Goal: Information Seeking & Learning: Understand process/instructions

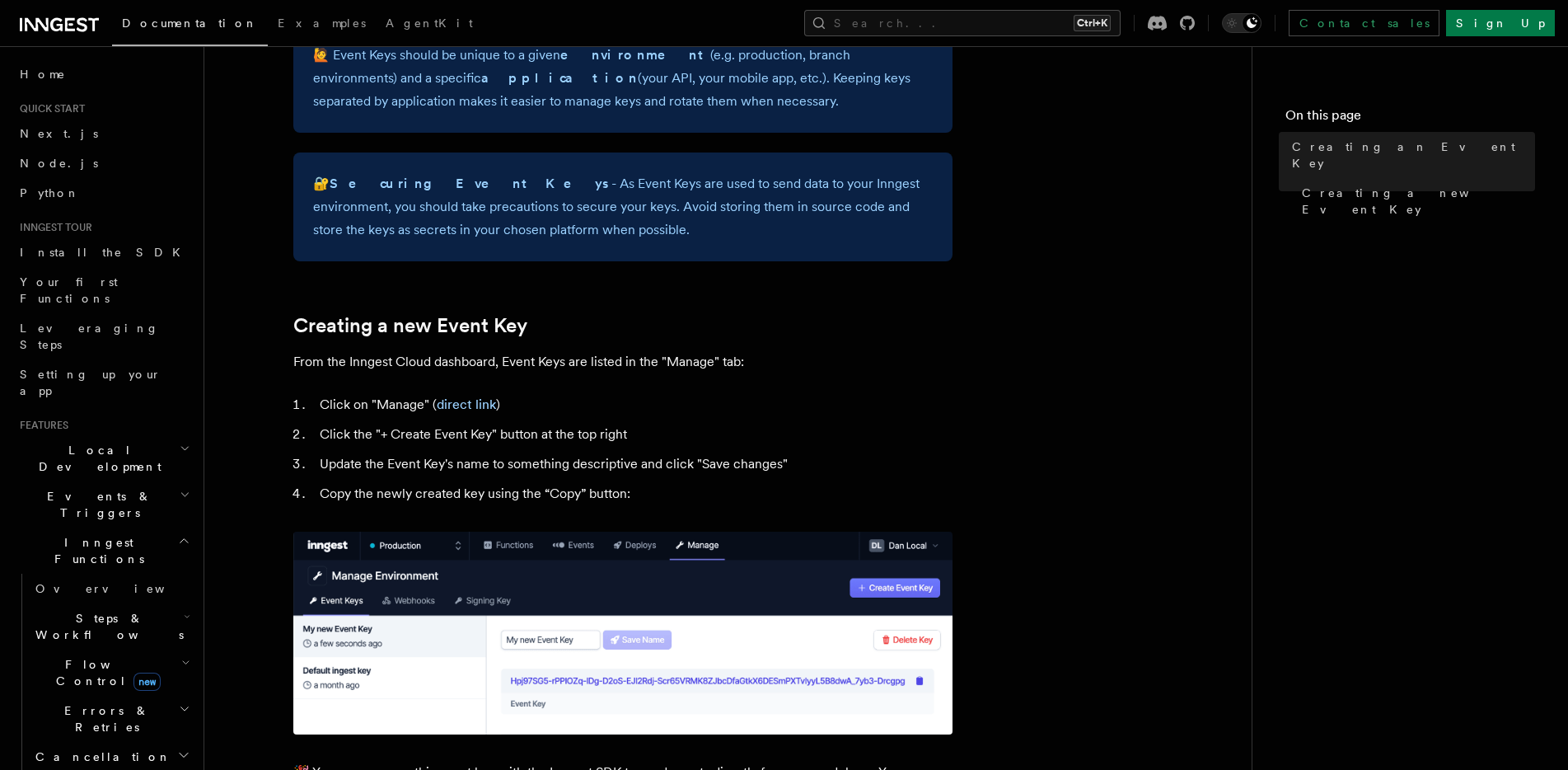
scroll to position [576, 0]
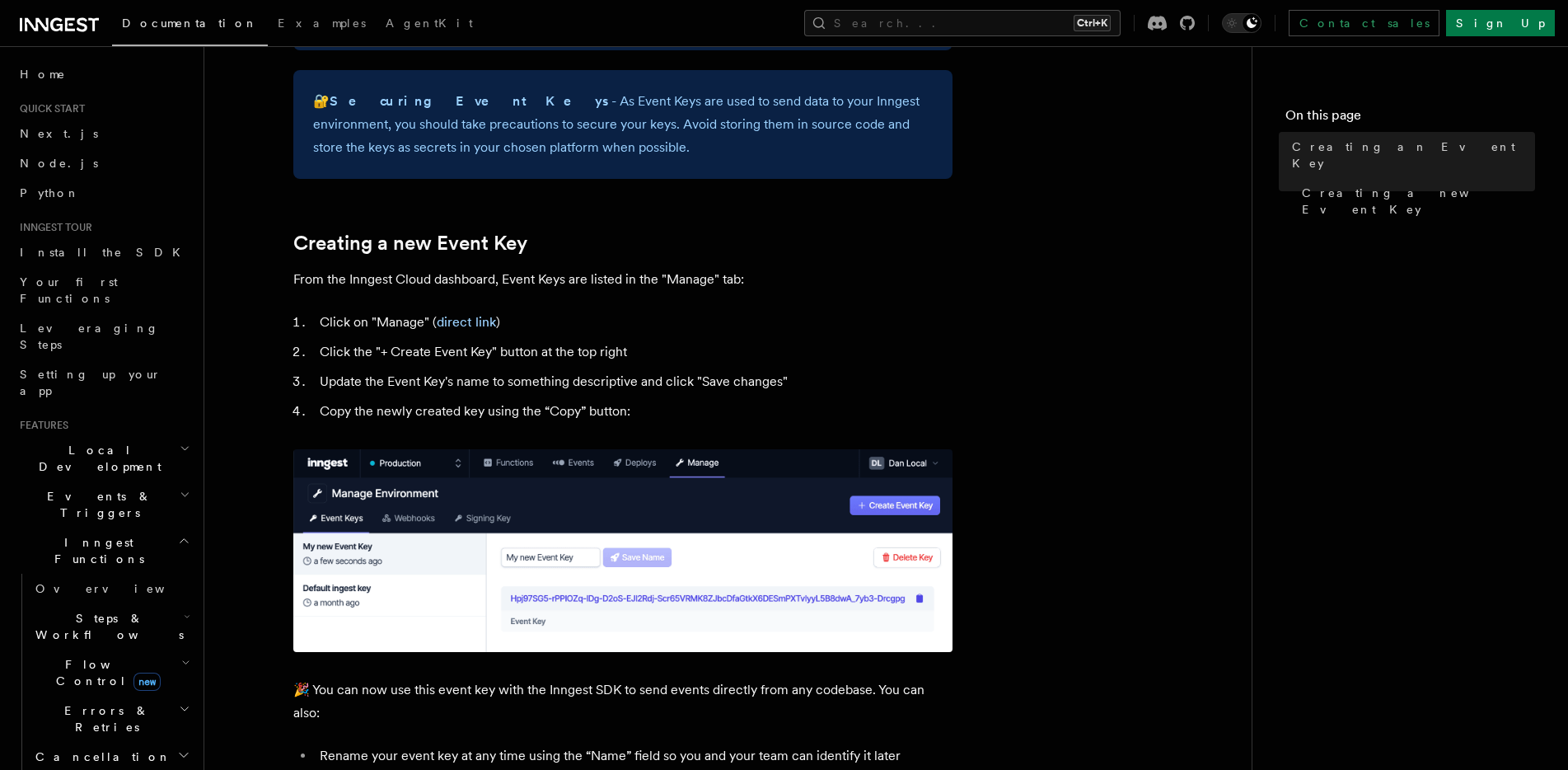
click at [729, 335] on ol "Click on "Manage" ( direct link ) Click the "+ Create Event Key" button at the …" at bounding box center [623, 367] width 659 height 112
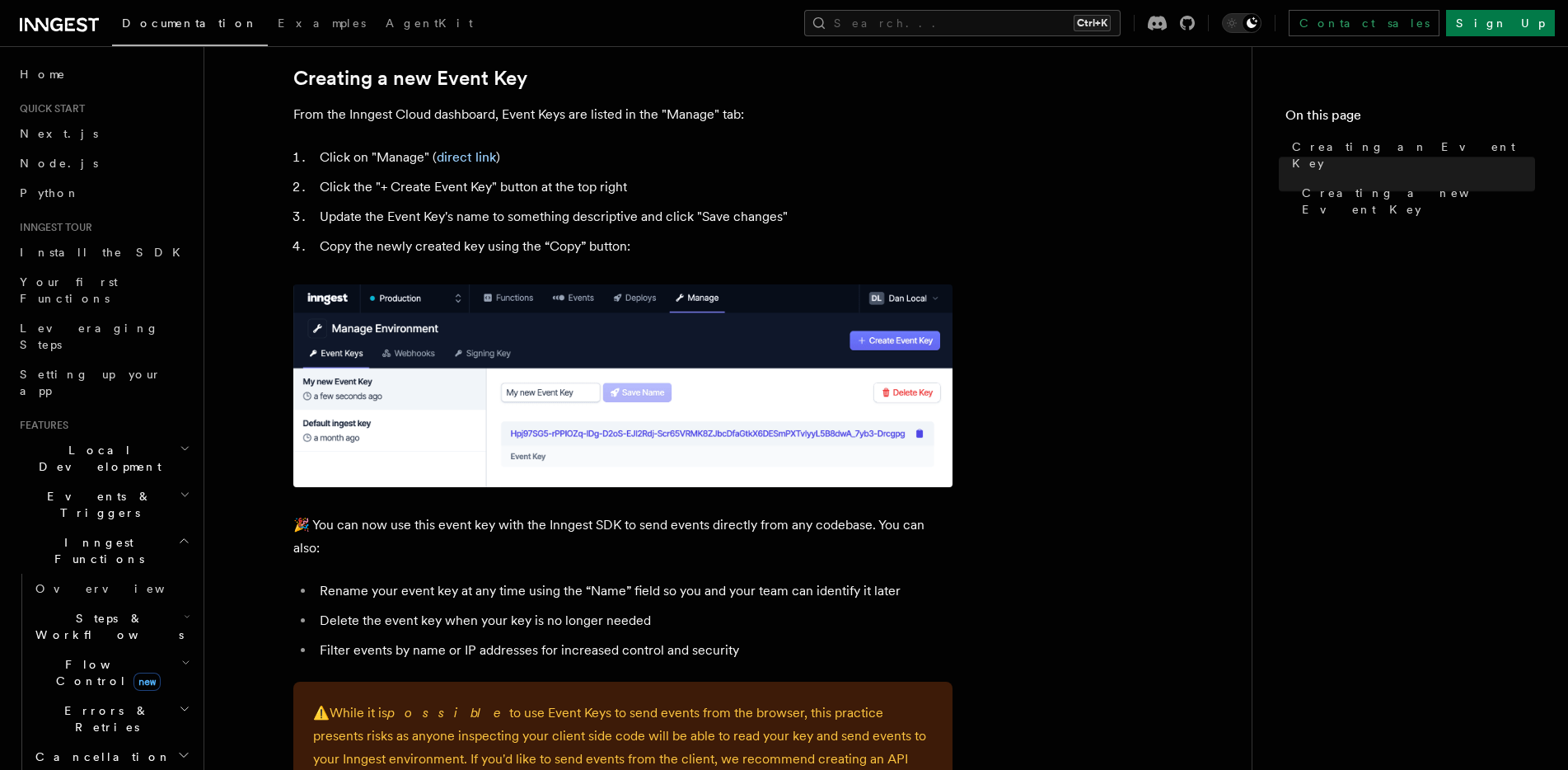
scroll to position [824, 0]
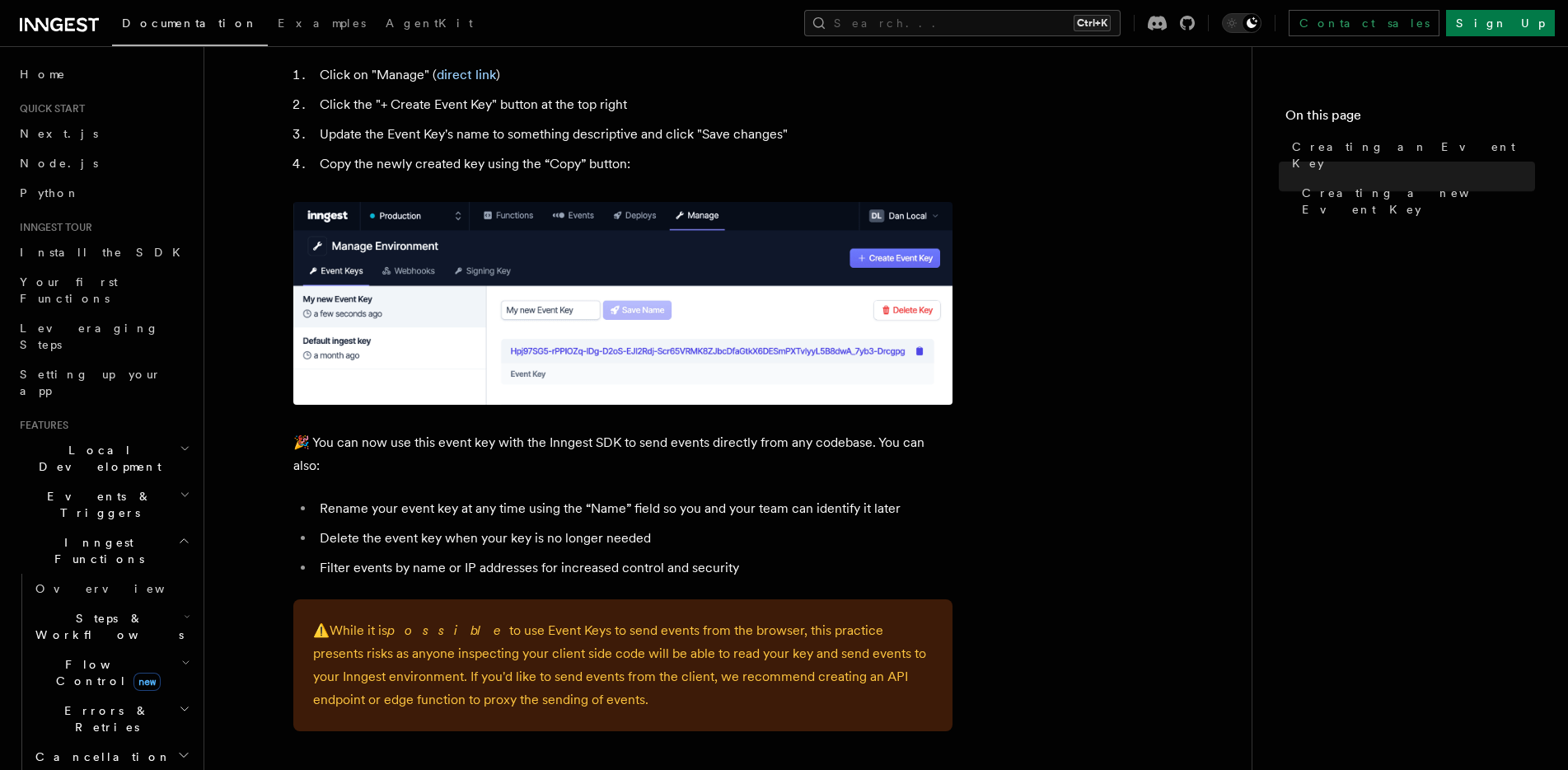
click at [570, 502] on li "Rename your event key at any time using the “Name” field so you and your team c…" at bounding box center [633, 508] width 638 height 23
click at [581, 464] on p "🎉 You can now use this event key with the Inngest SDK to send events directly f…" at bounding box center [623, 454] width 659 height 47
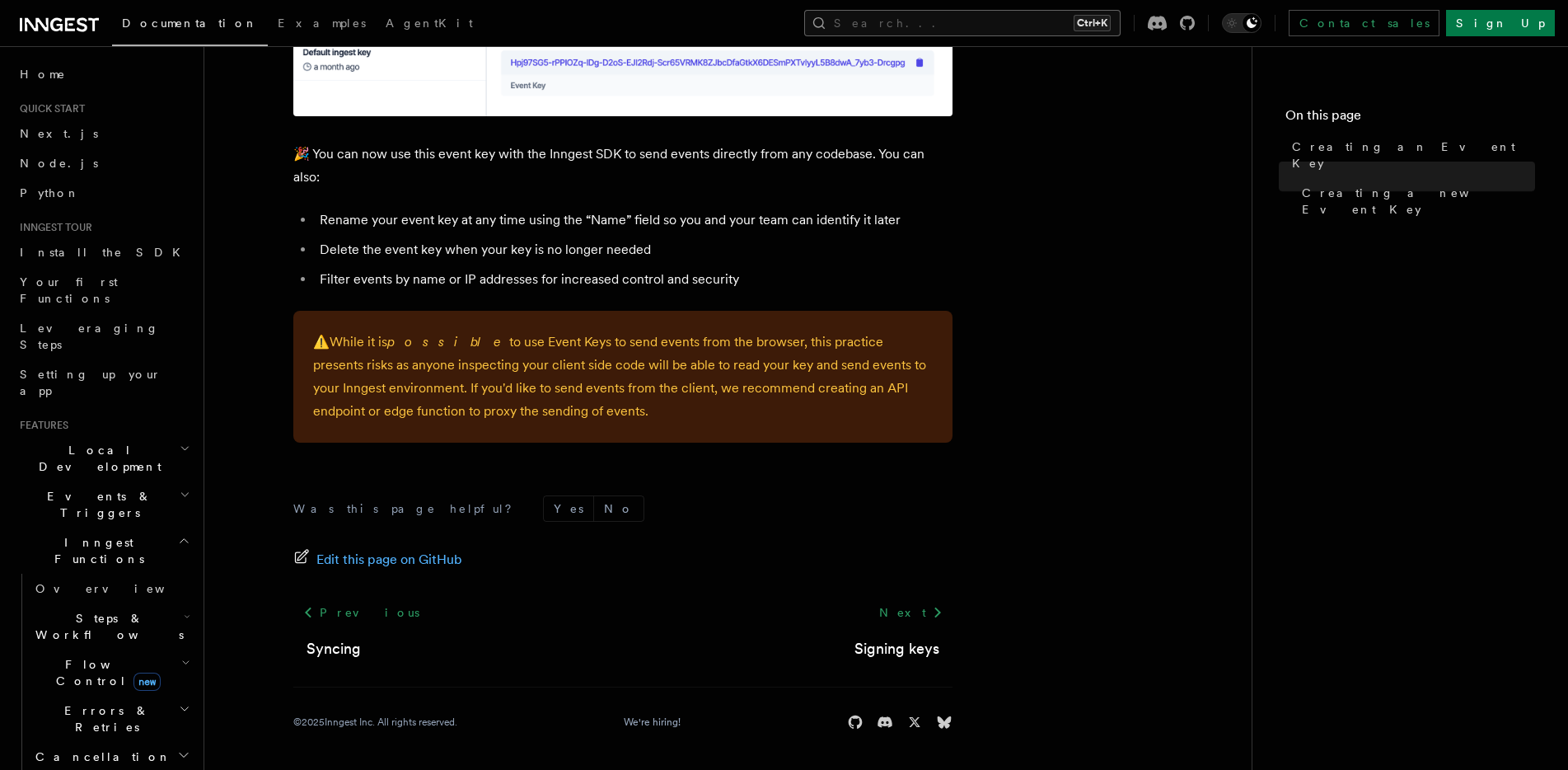
scroll to position [560, 0]
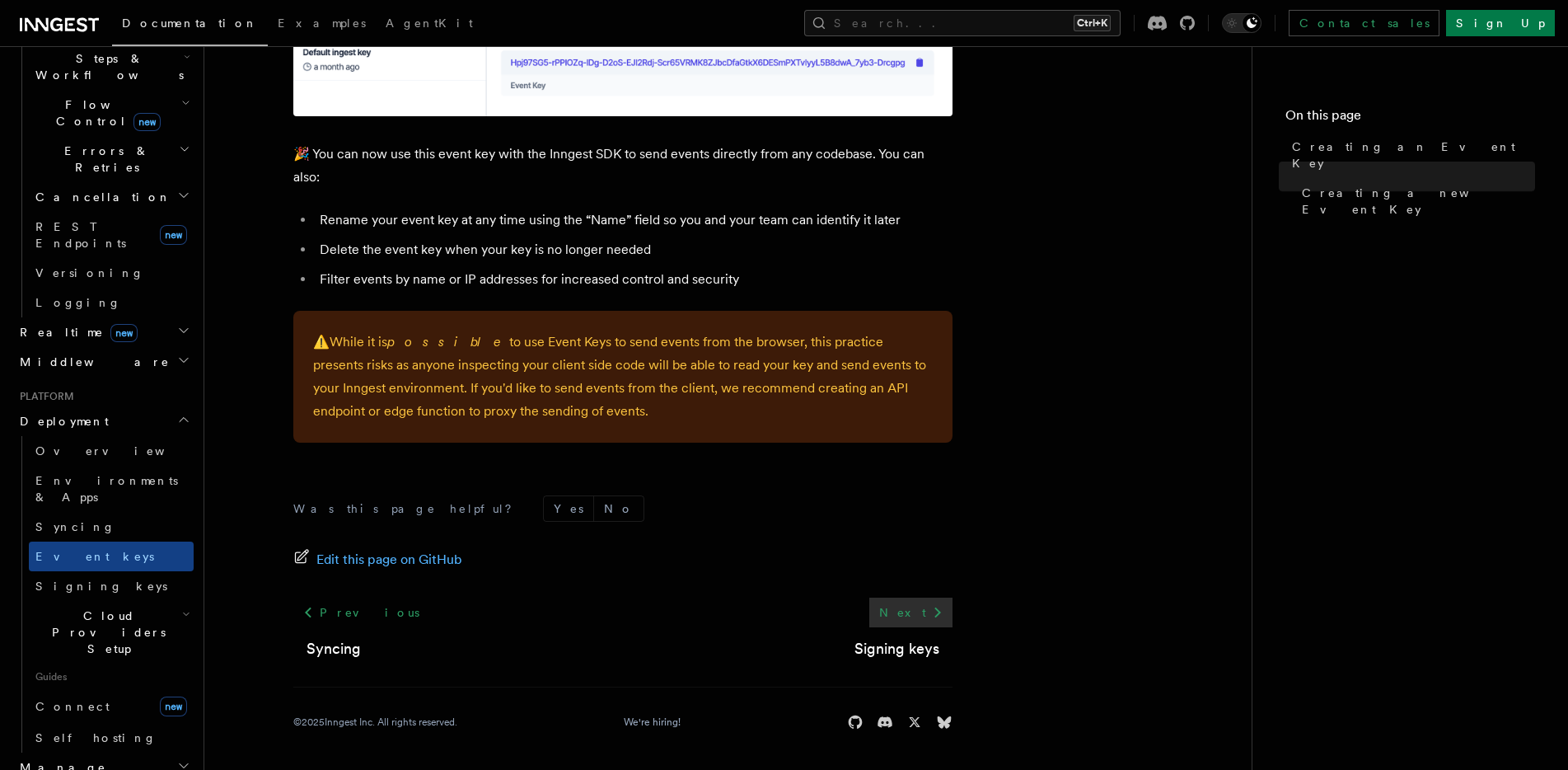
click at [916, 617] on link "Next" at bounding box center [911, 613] width 83 height 30
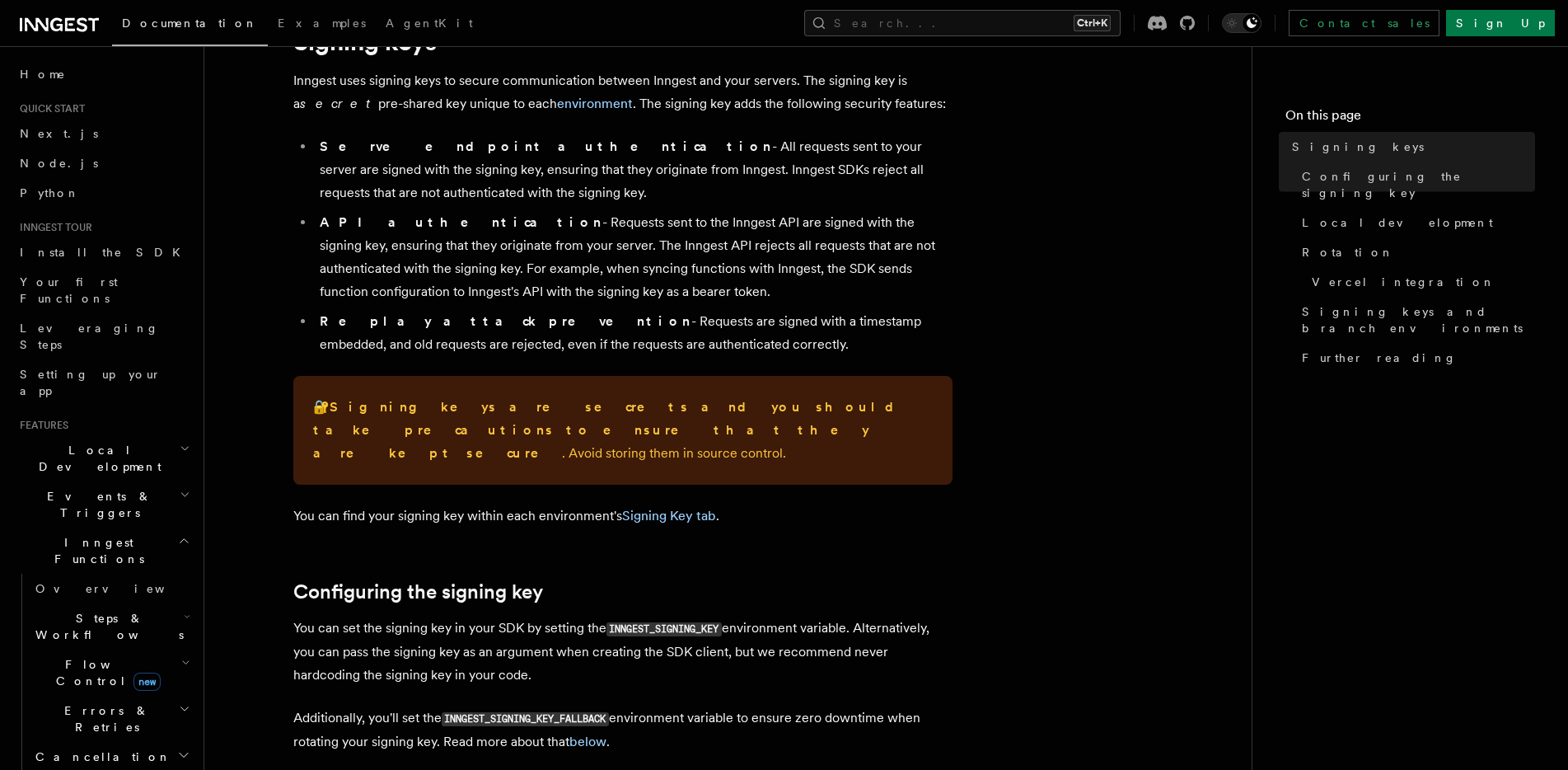
scroll to position [165, 0]
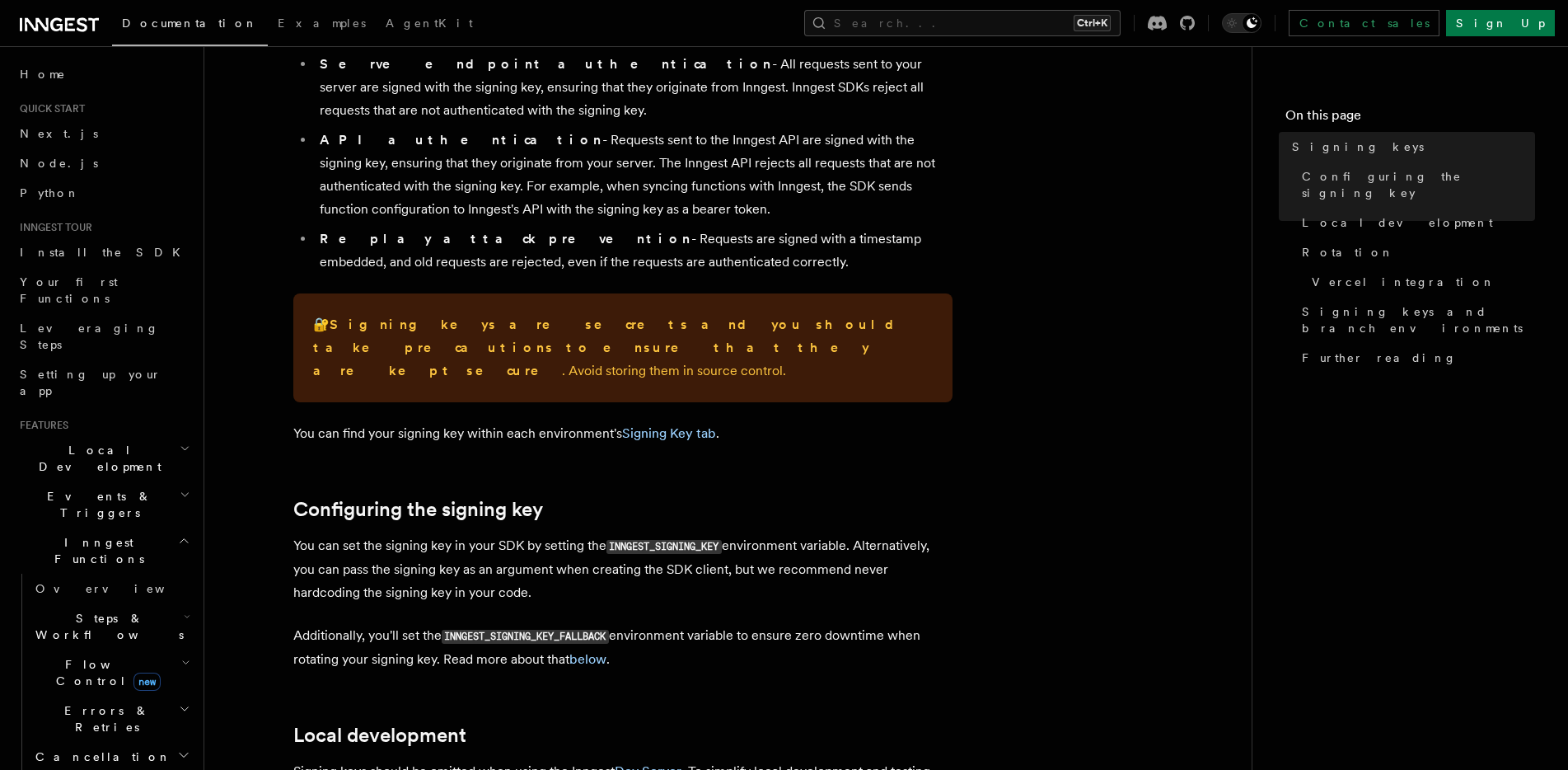
drag, startPoint x: 695, startPoint y: 409, endPoint x: 611, endPoint y: 454, distance: 95.3
click at [689, 426] on link "Signing Key tab" at bounding box center [669, 433] width 94 height 16
